Goal: Information Seeking & Learning: Learn about a topic

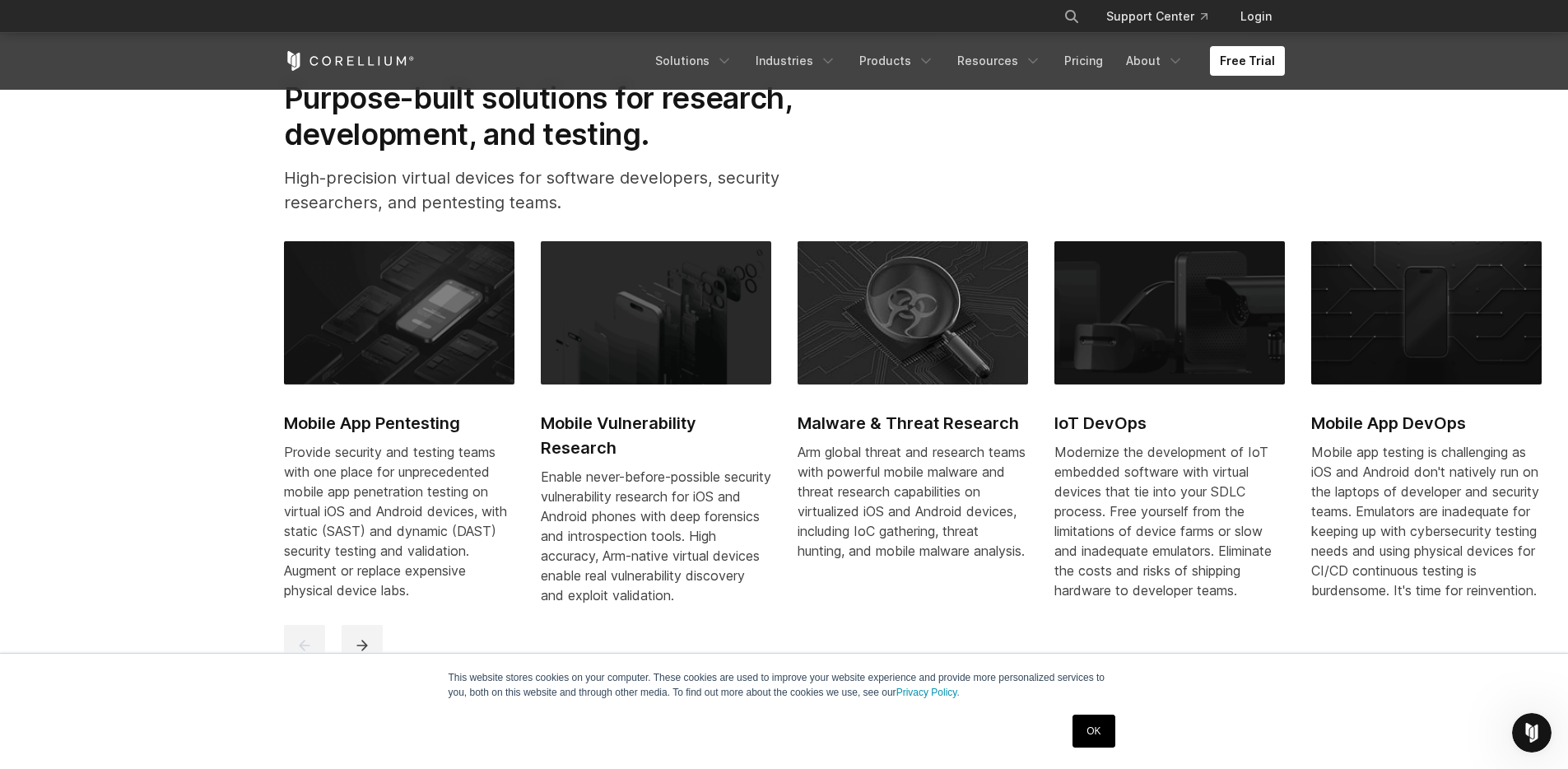
scroll to position [799, 0]
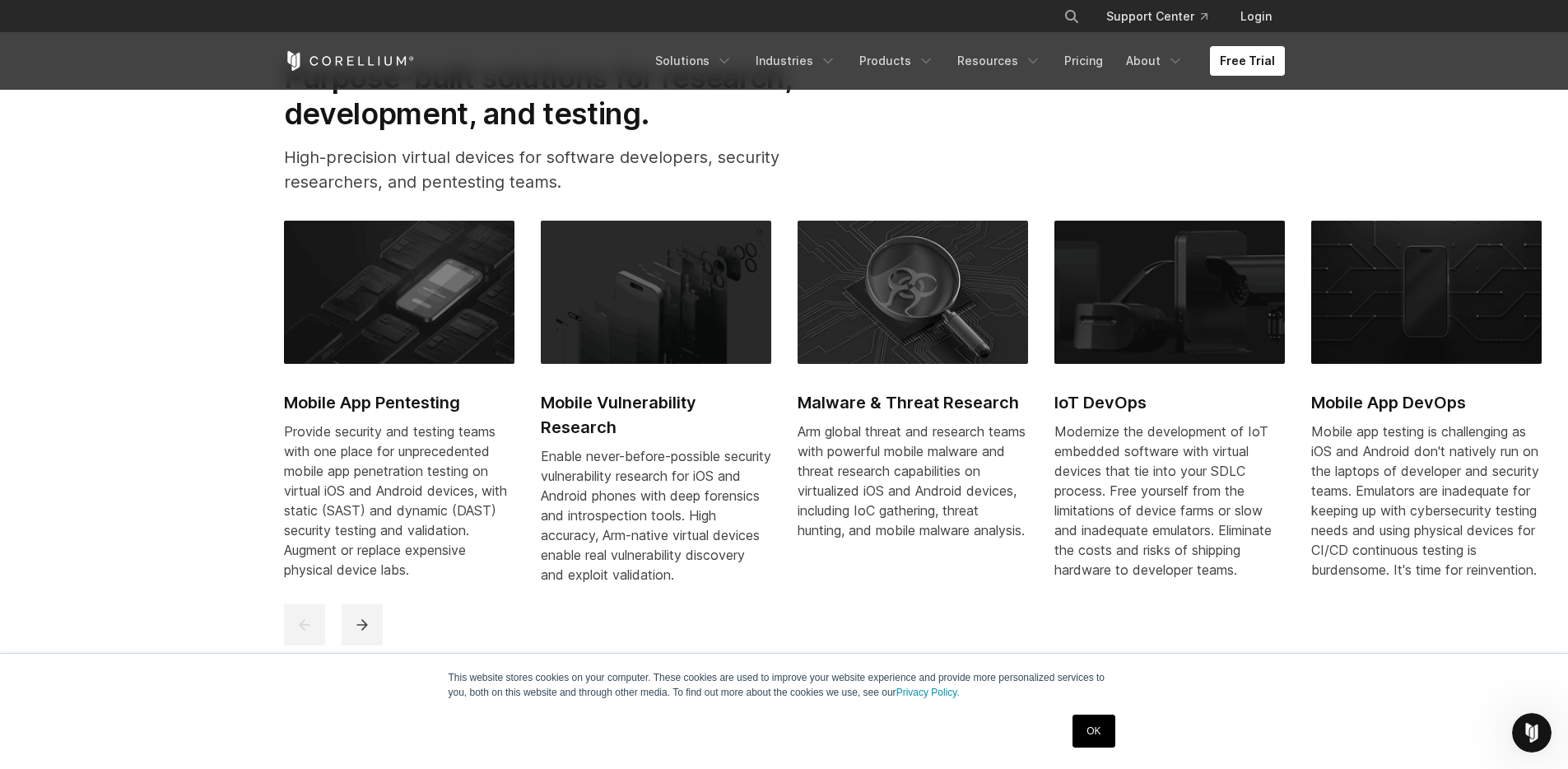
click at [1095, 731] on link "OK" at bounding box center [1093, 731] width 42 height 33
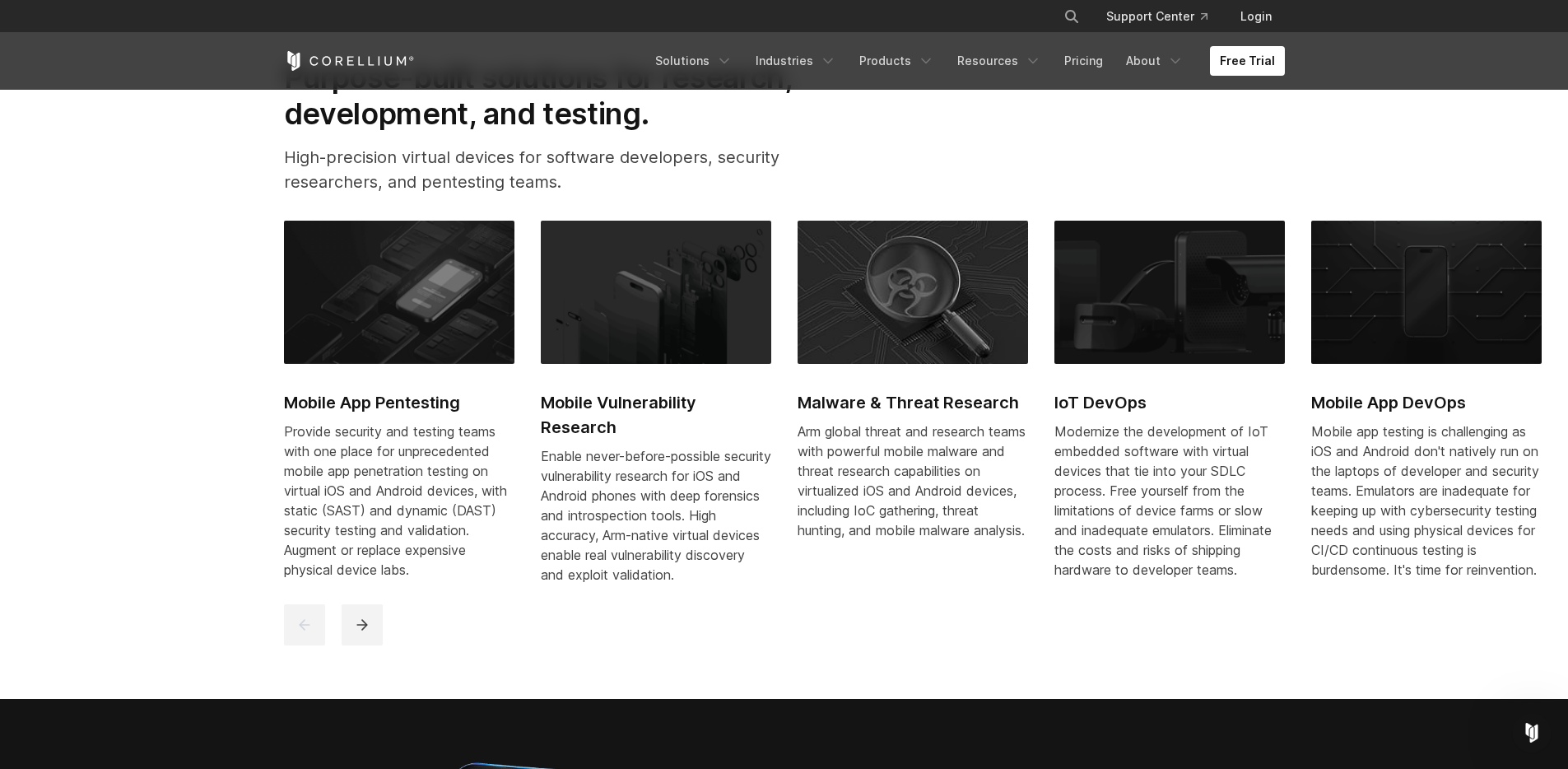
click at [584, 437] on h2 "Mobile Vulnerability Research" at bounding box center [656, 414] width 231 height 49
